Goal: Task Accomplishment & Management: Use online tool/utility

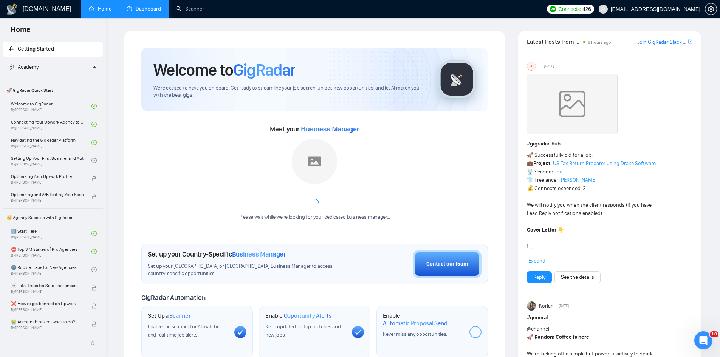
click at [150, 6] on link "Dashboard" at bounding box center [144, 9] width 34 height 6
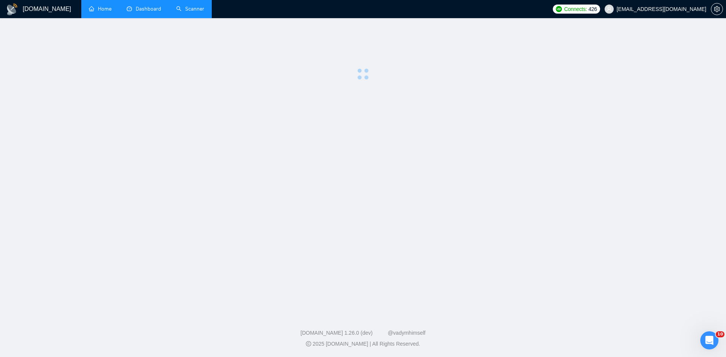
click at [190, 9] on link "Scanner" at bounding box center [190, 9] width 28 height 6
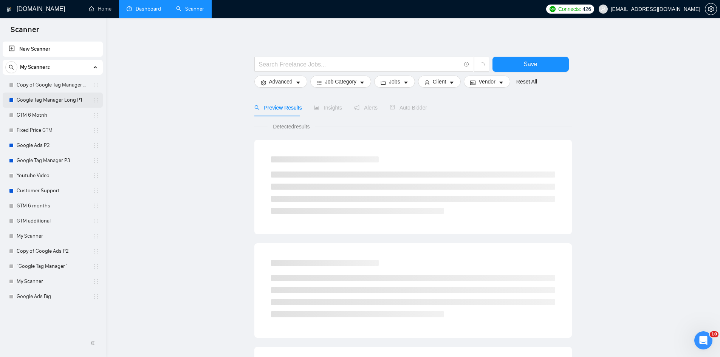
click at [37, 100] on link "Google Tag Manager Long P1" at bounding box center [53, 100] width 72 height 15
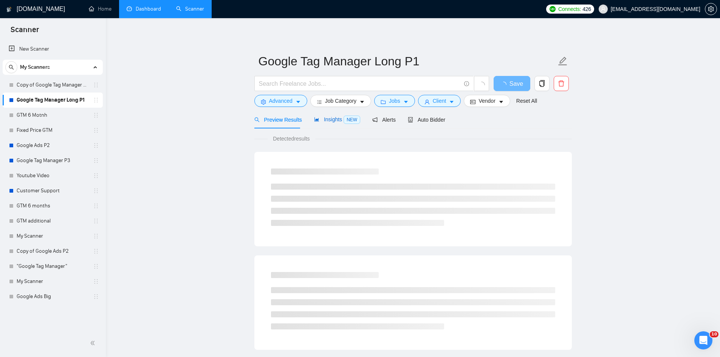
click at [329, 120] on span "Insights NEW" at bounding box center [337, 119] width 46 height 6
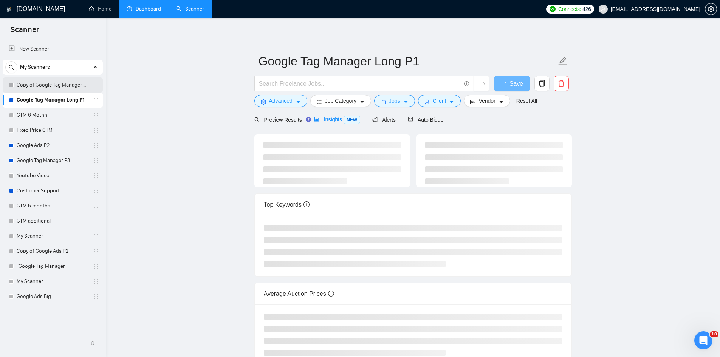
click at [54, 82] on link "Copy of Google Tag Manager Long P1" at bounding box center [53, 84] width 72 height 15
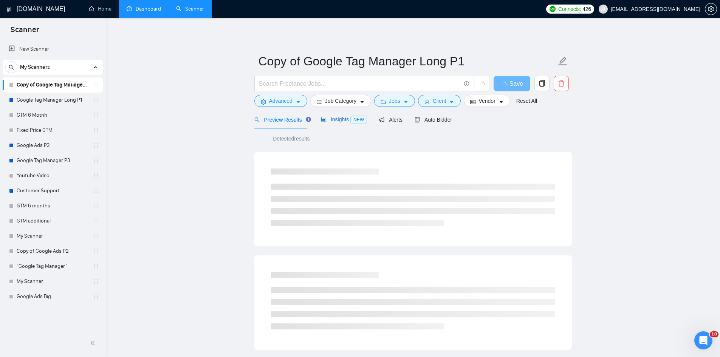
click at [339, 122] on span "Insights NEW" at bounding box center [344, 119] width 46 height 6
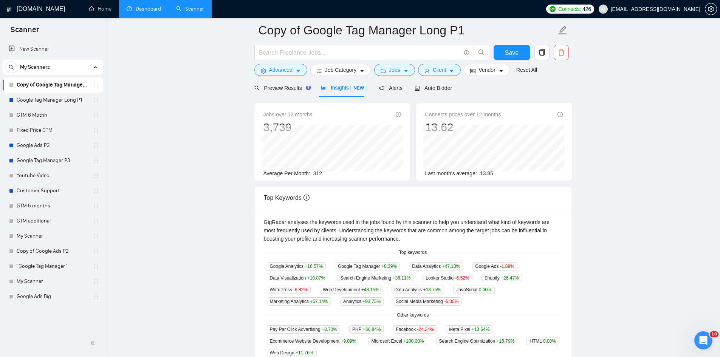
scroll to position [76, 0]
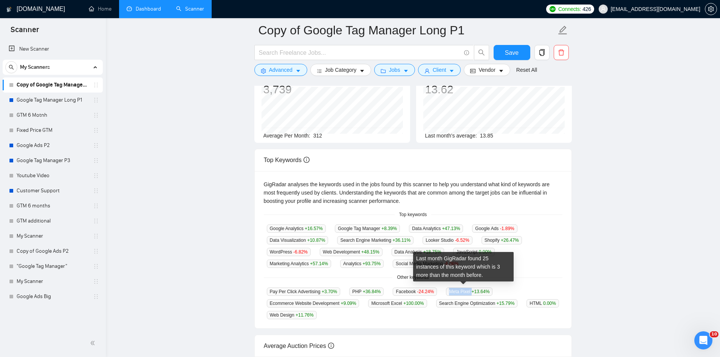
drag, startPoint x: 466, startPoint y: 290, endPoint x: 445, endPoint y: 290, distance: 21.5
click at [446, 290] on span "Meta Pixel +13.64 %" at bounding box center [469, 292] width 46 height 8
copy span "Meta Pixel"
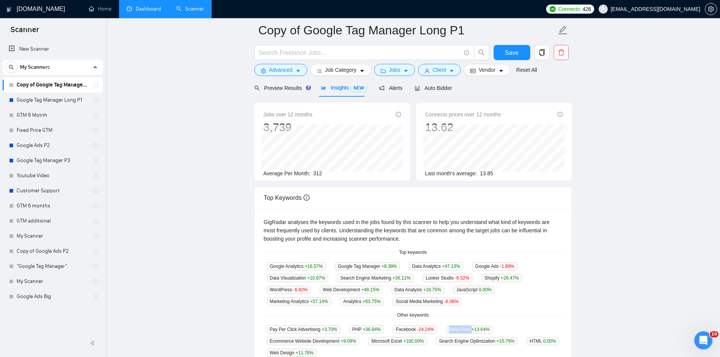
scroll to position [0, 0]
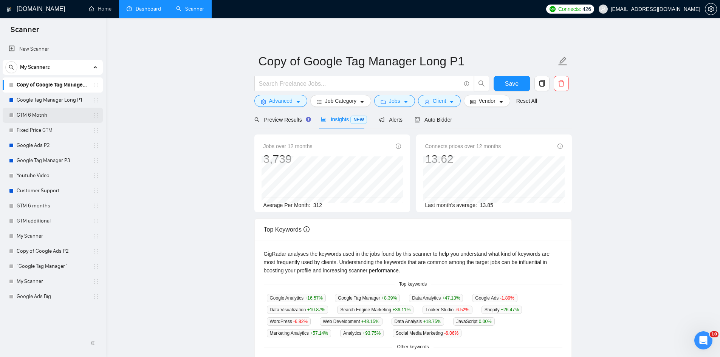
drag, startPoint x: 53, startPoint y: 99, endPoint x: 65, endPoint y: 109, distance: 15.9
click at [53, 99] on link "Google Tag Manager Long P1" at bounding box center [53, 100] width 72 height 15
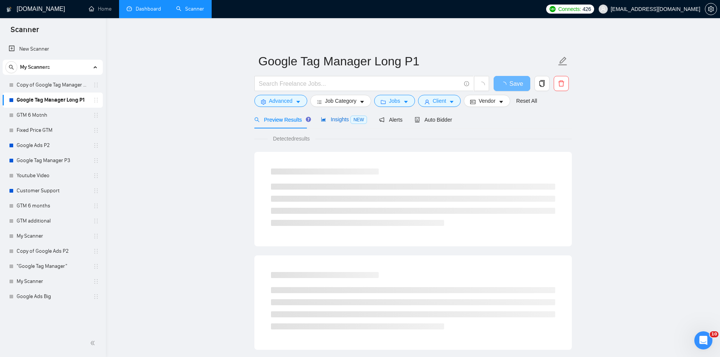
click at [338, 118] on span "Insights NEW" at bounding box center [344, 119] width 46 height 6
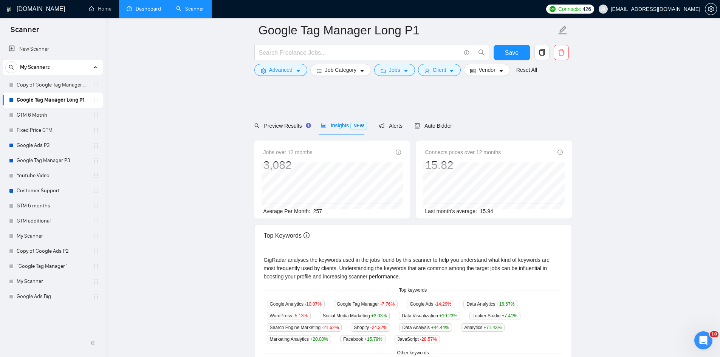
scroll to position [38, 0]
